Goal: Check status: Check status

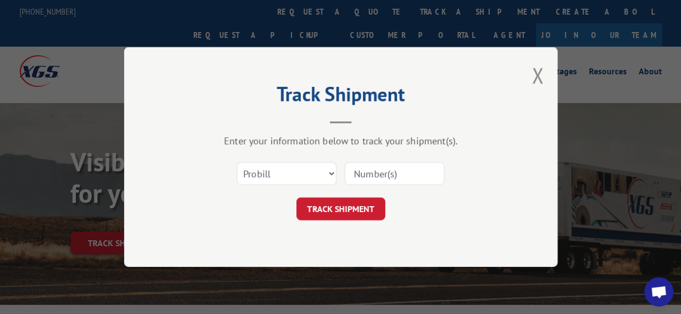
click at [270, 174] on select "Select category... Probill BOL PO" at bounding box center [287, 173] width 100 height 23
click at [364, 173] on input at bounding box center [395, 173] width 100 height 23
paste input "YK46AMHY8MEMPZ9"
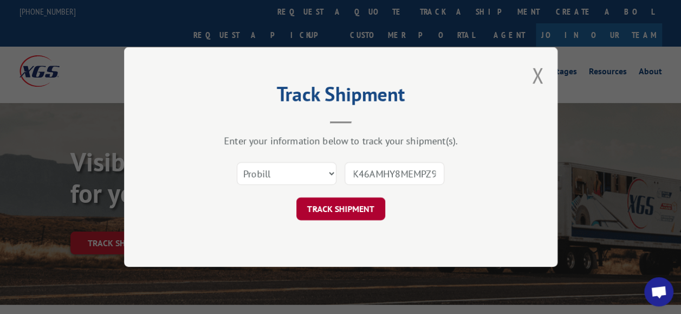
type input "YK46AMHY8MEMPZ9"
click at [338, 205] on button "TRACK SHIPMENT" at bounding box center [340, 208] width 89 height 23
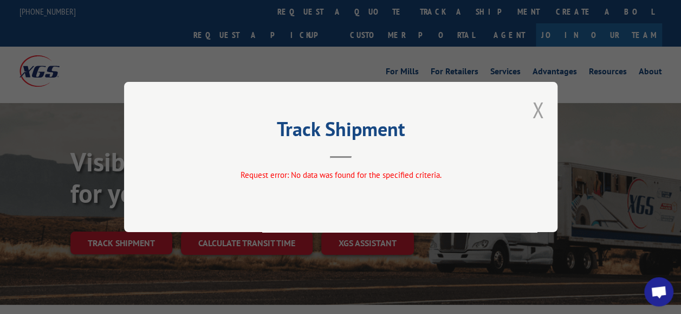
click at [538, 106] on button "Close modal" at bounding box center [538, 109] width 12 height 29
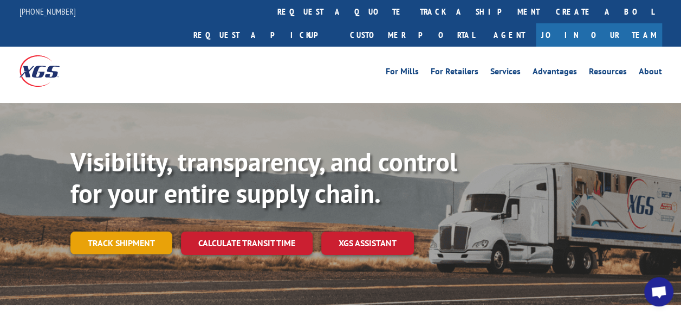
click at [126, 231] on link "Track shipment" at bounding box center [121, 242] width 102 height 23
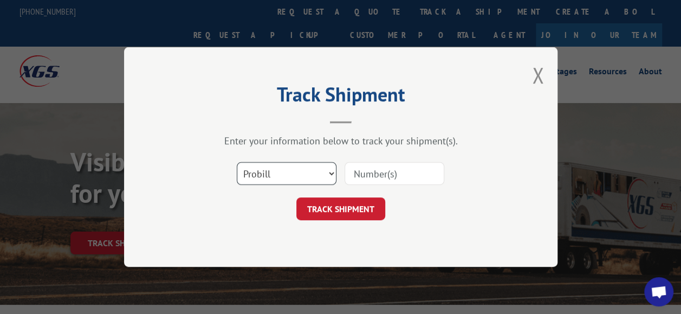
click at [295, 179] on select "Select category... Probill BOL PO" at bounding box center [287, 173] width 100 height 23
select select "bol"
click at [237, 162] on select "Select category... Probill BOL PO" at bounding box center [287, 173] width 100 height 23
click at [366, 174] on input at bounding box center [395, 173] width 100 height 23
paste input "YK46AMHY8MEMPZ9"
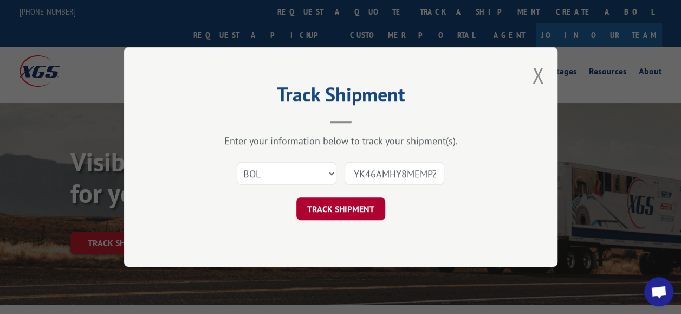
type input "YK46AMHY8MEMPZ9"
click at [341, 214] on button "TRACK SHIPMENT" at bounding box center [340, 208] width 89 height 23
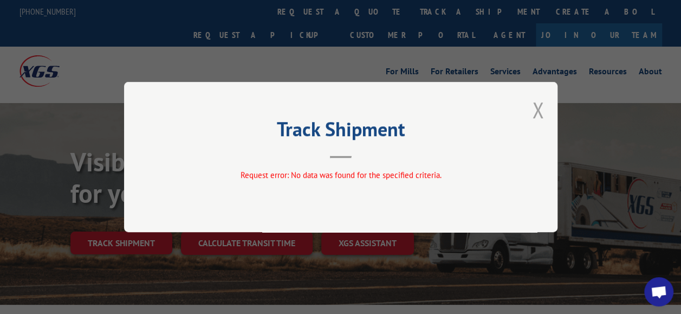
click at [535, 109] on button "Close modal" at bounding box center [538, 109] width 12 height 29
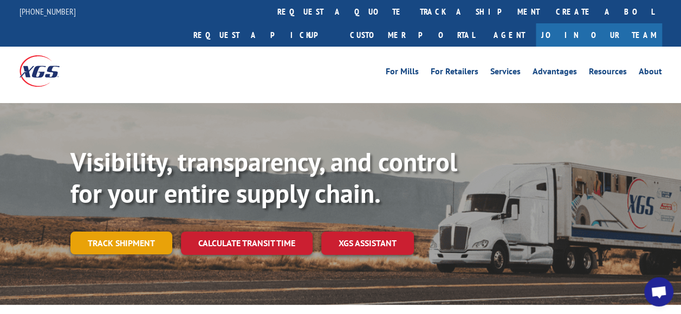
click at [138, 231] on link "Track shipment" at bounding box center [121, 242] width 102 height 23
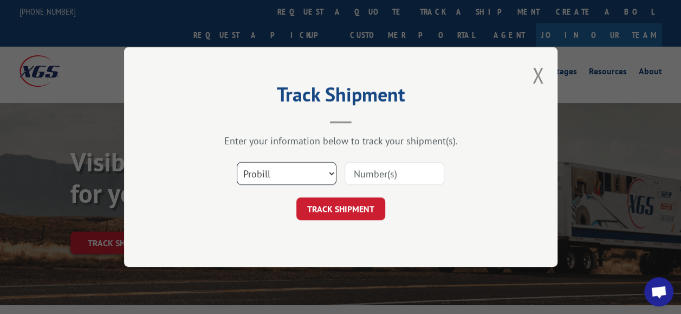
click at [331, 175] on select "Select category... Probill BOL PO" at bounding box center [287, 173] width 100 height 23
select select "po"
click at [237, 162] on select "Select category... Probill BOL PO" at bounding box center [287, 173] width 100 height 23
click at [375, 175] on input at bounding box center [395, 173] width 100 height 23
paste input "YK46AMHY8MEMPZ9"
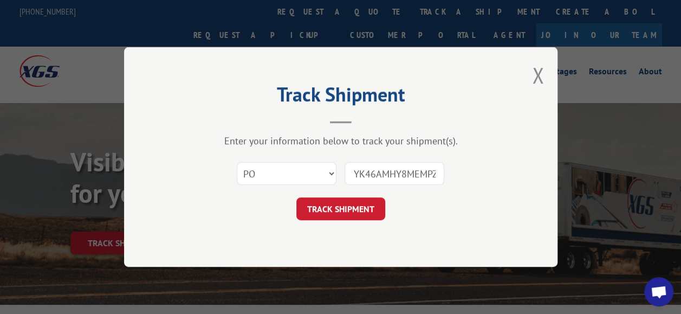
scroll to position [0, 7]
type input "YK46AMHY8MEMPZ9"
click at [331, 212] on button "TRACK SHIPMENT" at bounding box center [340, 208] width 89 height 23
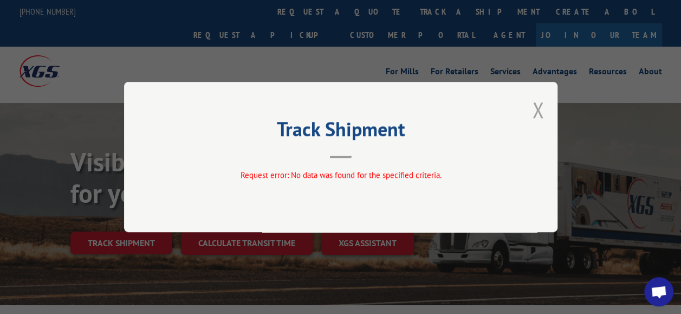
click at [539, 112] on button "Close modal" at bounding box center [538, 109] width 12 height 29
